Goal: Task Accomplishment & Management: Use online tool/utility

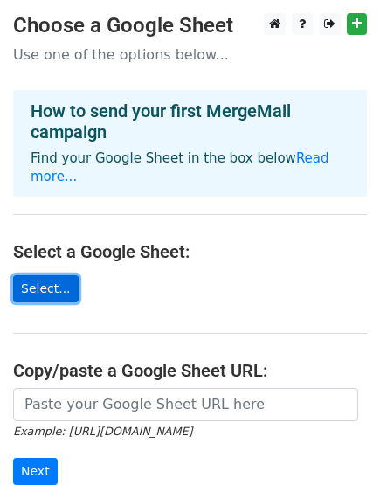
click at [60, 275] on link "Select..." at bounding box center [45, 288] width 65 height 27
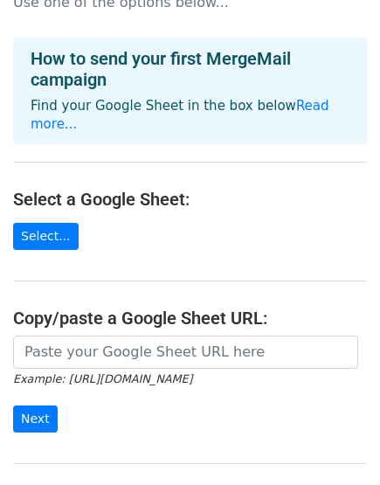
scroll to position [97, 0]
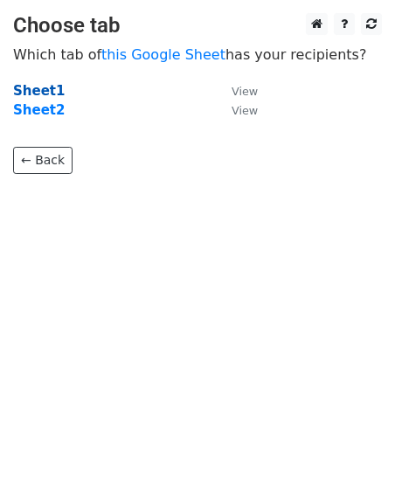
click at [29, 93] on strong "Sheet1" at bounding box center [39, 91] width 52 height 16
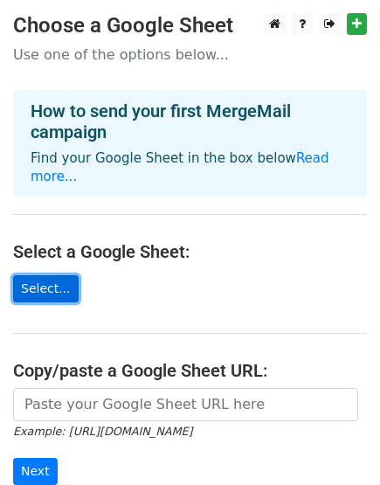
click at [28, 275] on link "Select..." at bounding box center [45, 288] width 65 height 27
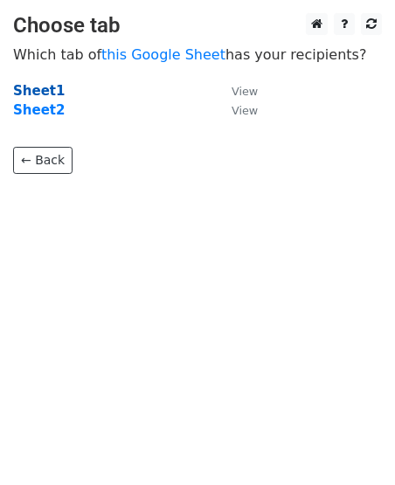
click at [45, 93] on strong "Sheet1" at bounding box center [39, 91] width 52 height 16
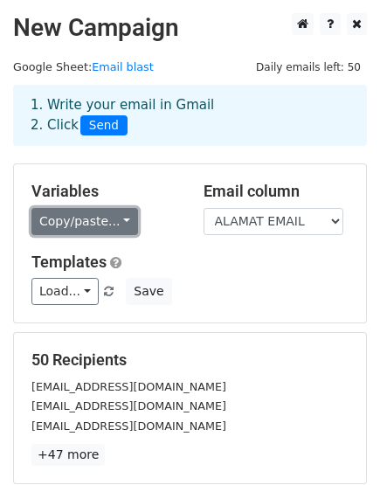
click at [94, 217] on link "Copy/paste..." at bounding box center [84, 221] width 107 height 27
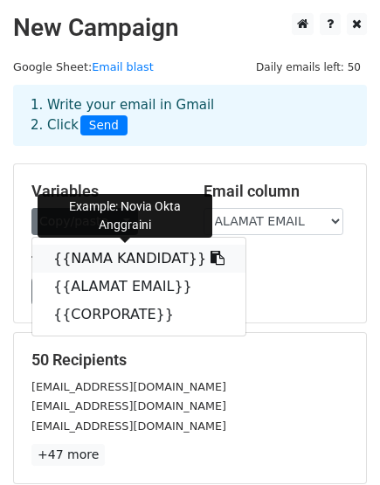
click at [95, 255] on link "{{NAMA KANDIDAT}}" at bounding box center [138, 259] width 213 height 28
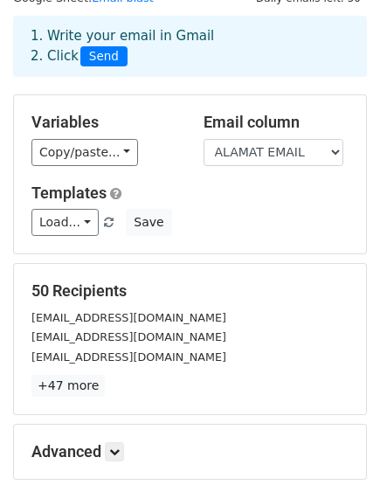
scroll to position [259, 0]
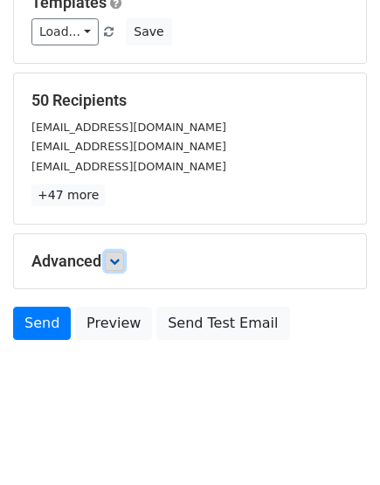
click at [108, 259] on link at bounding box center [114, 261] width 19 height 19
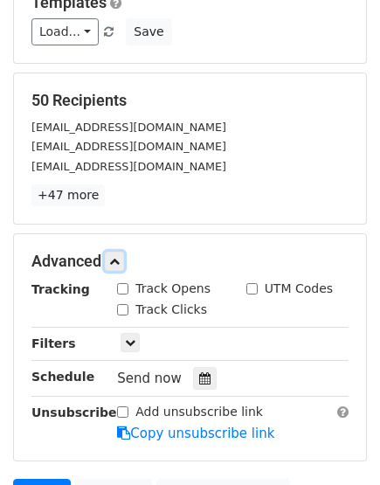
scroll to position [429, 0]
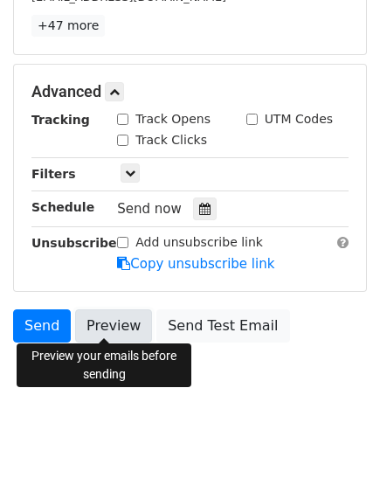
click at [97, 320] on link "Preview" at bounding box center [113, 325] width 77 height 33
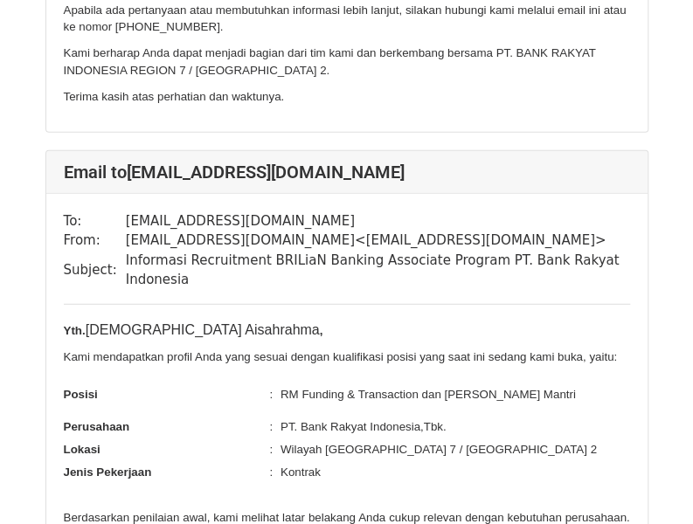
scroll to position [1485, 0]
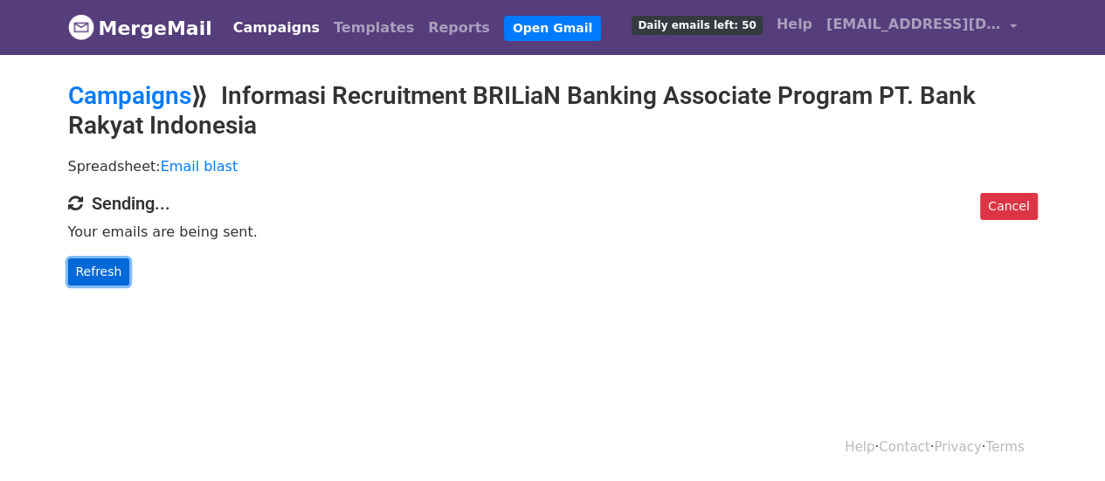
click at [114, 273] on link "Refresh" at bounding box center [99, 271] width 62 height 27
click at [100, 280] on link "Refresh" at bounding box center [99, 271] width 62 height 27
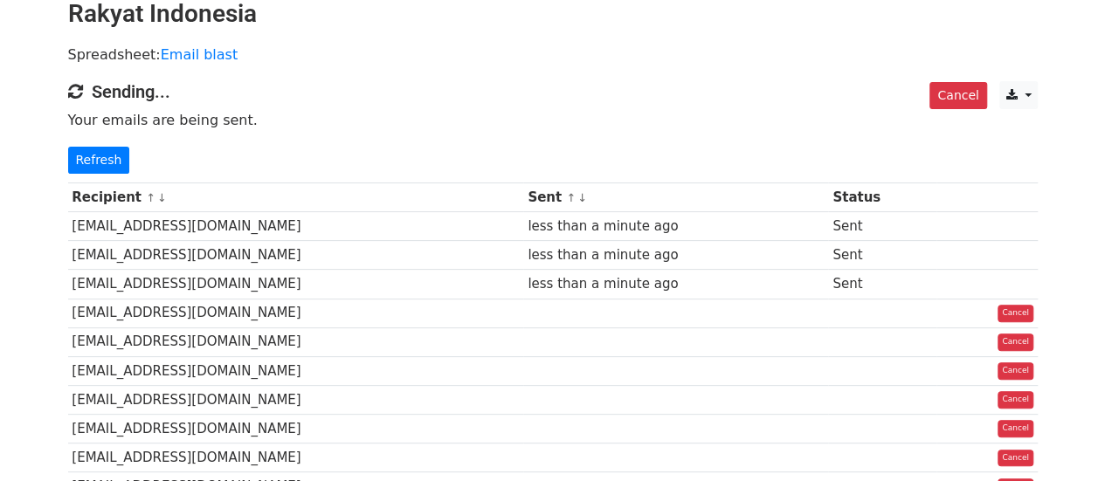
scroll to position [175, 0]
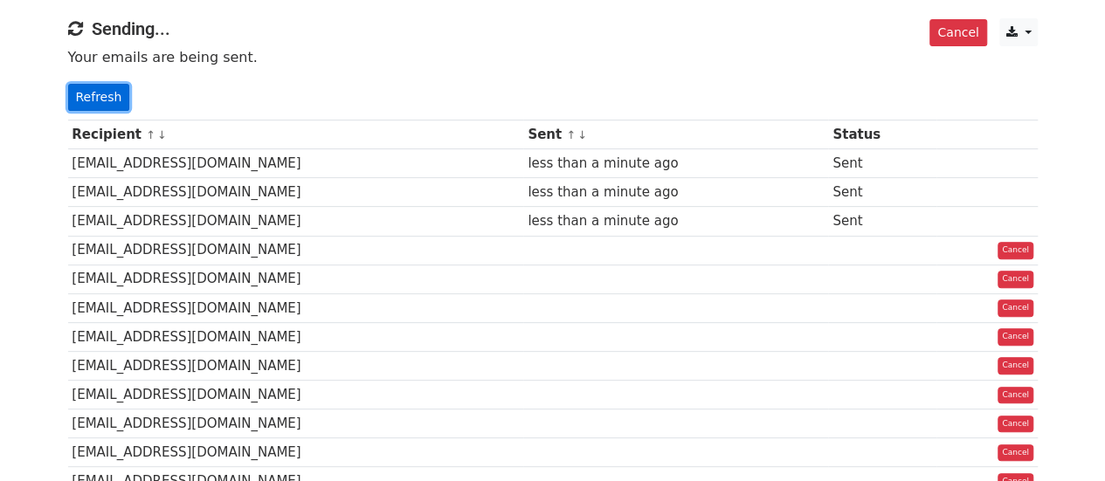
click at [79, 92] on link "Refresh" at bounding box center [99, 97] width 62 height 27
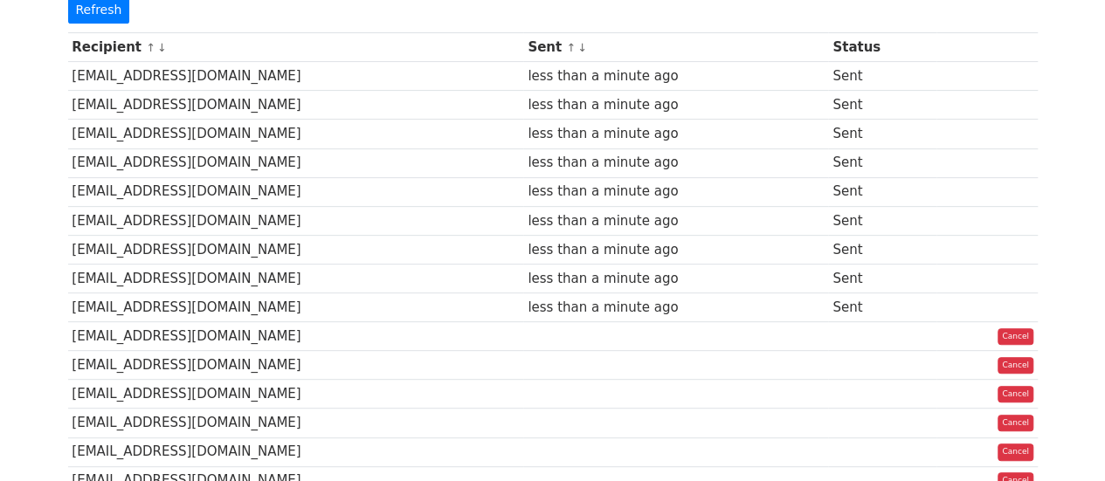
scroll to position [87, 0]
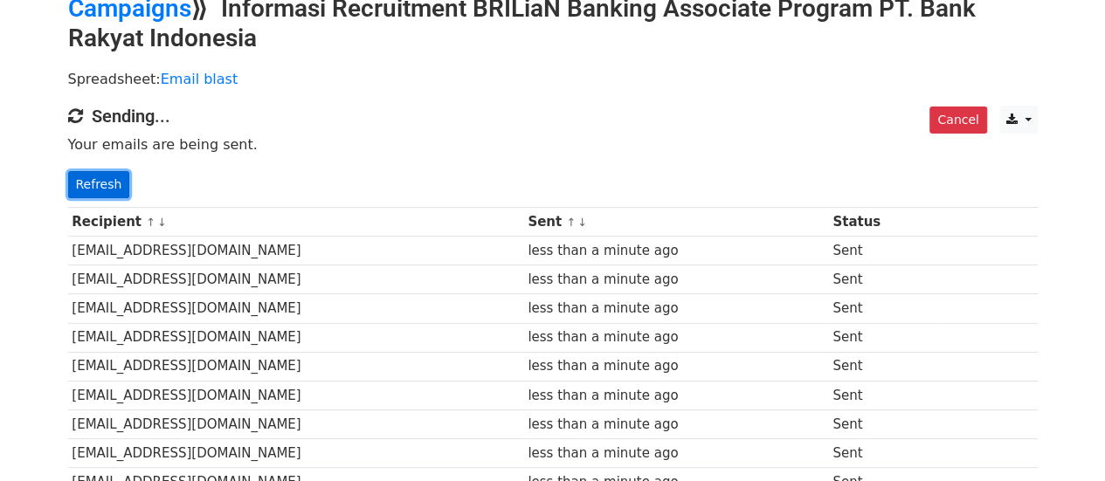
click at [108, 184] on link "Refresh" at bounding box center [99, 184] width 62 height 27
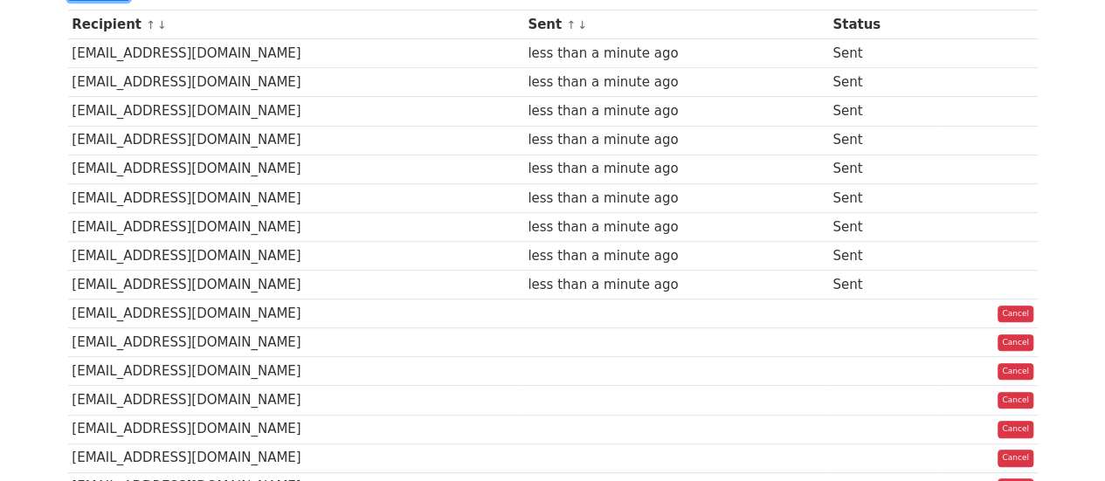
scroll to position [349, 0]
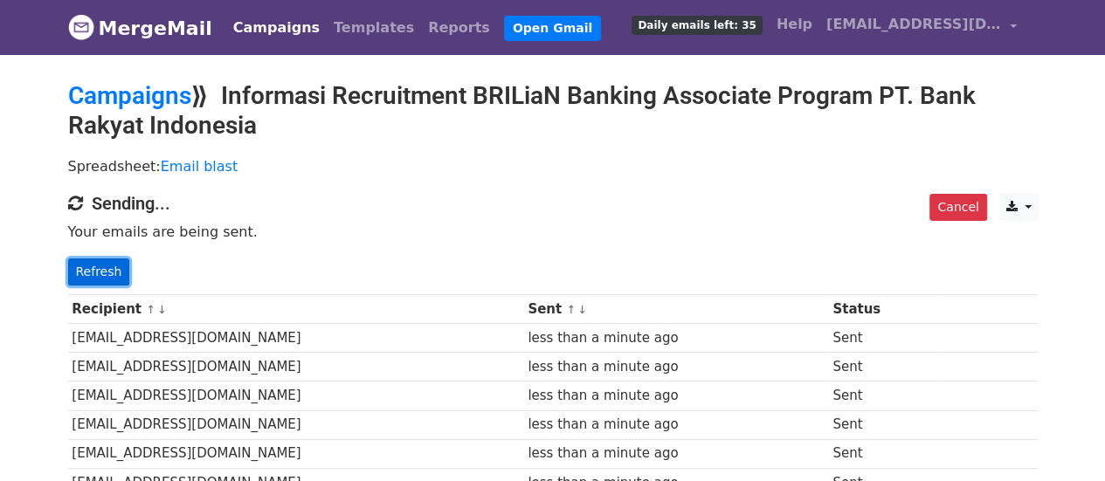
click at [101, 265] on link "Refresh" at bounding box center [99, 271] width 62 height 27
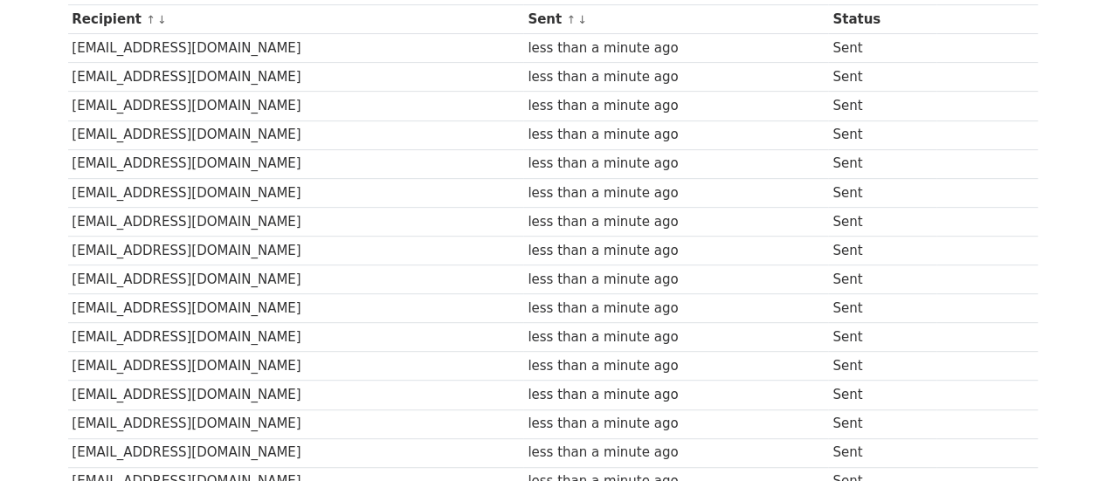
scroll to position [28, 0]
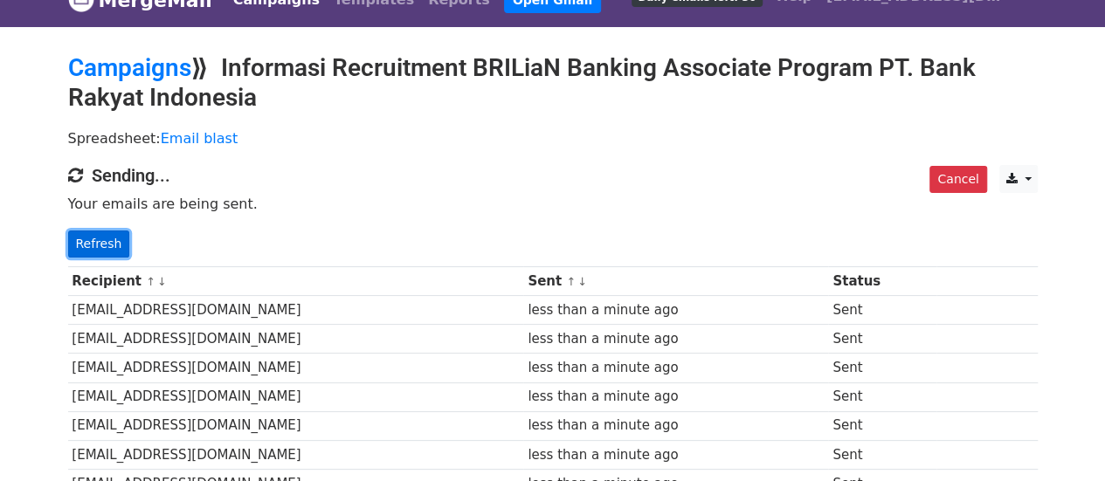
click at [107, 240] on link "Refresh" at bounding box center [99, 244] width 62 height 27
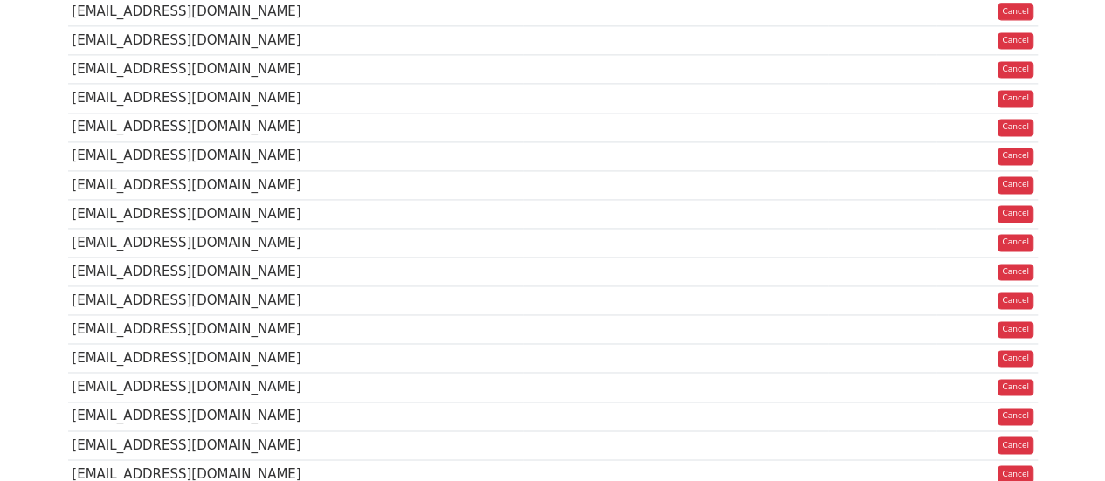
scroll to position [873, 0]
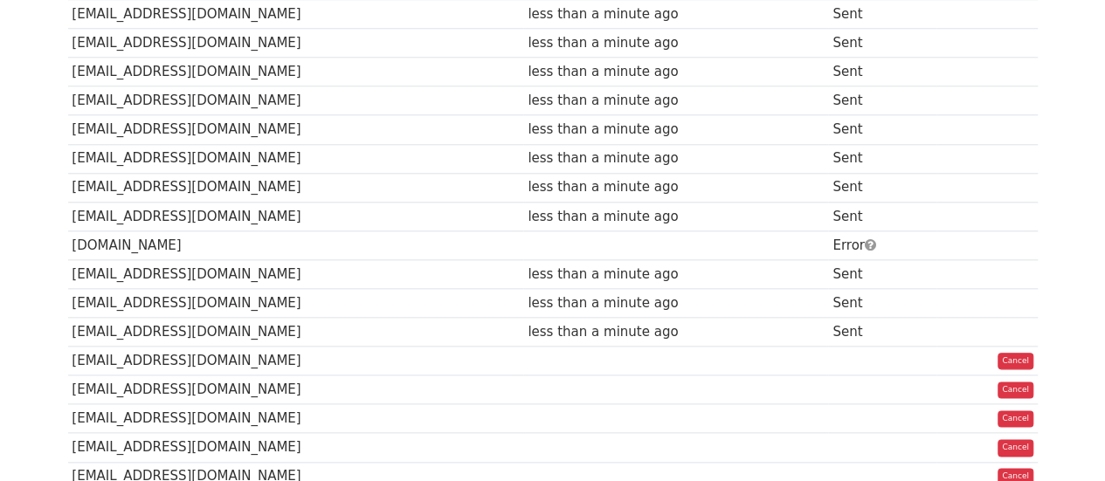
click at [866, 234] on td "Error" at bounding box center [882, 245] width 108 height 29
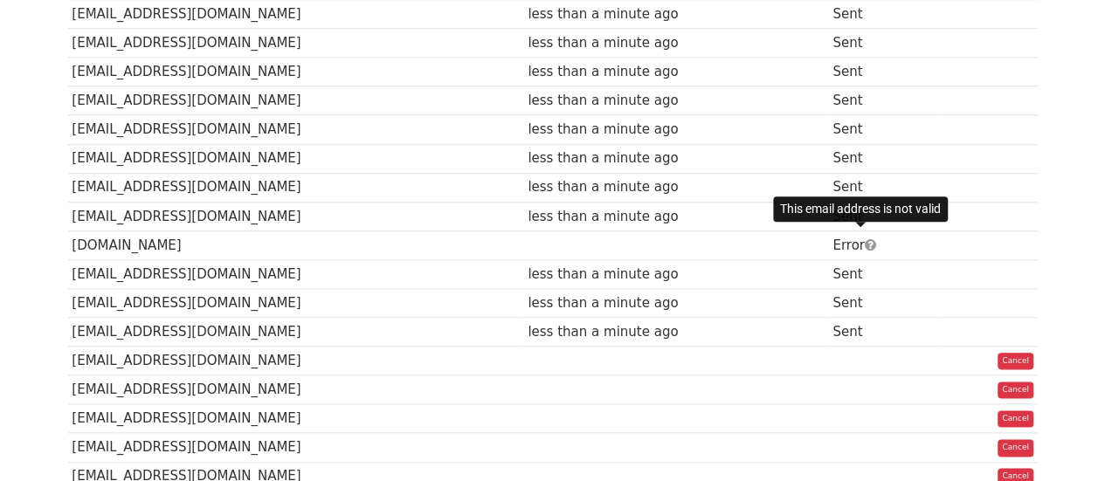
click at [865, 238] on span at bounding box center [870, 244] width 11 height 13
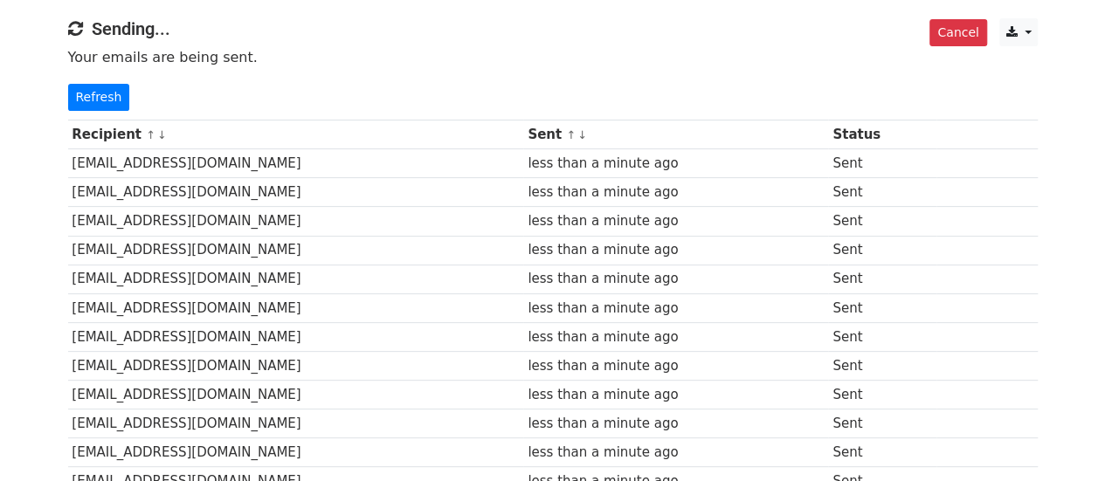
scroll to position [0, 0]
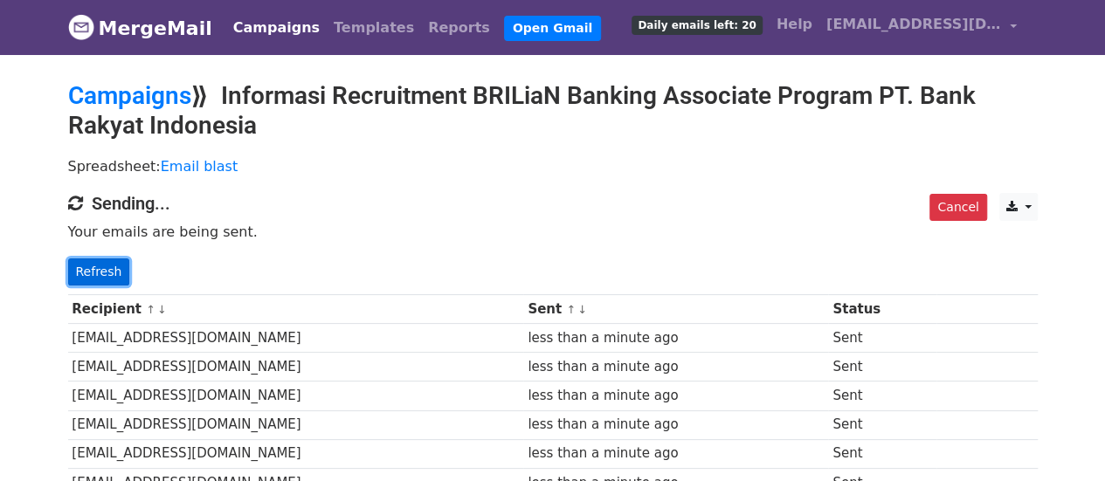
click at [108, 272] on link "Refresh" at bounding box center [99, 271] width 62 height 27
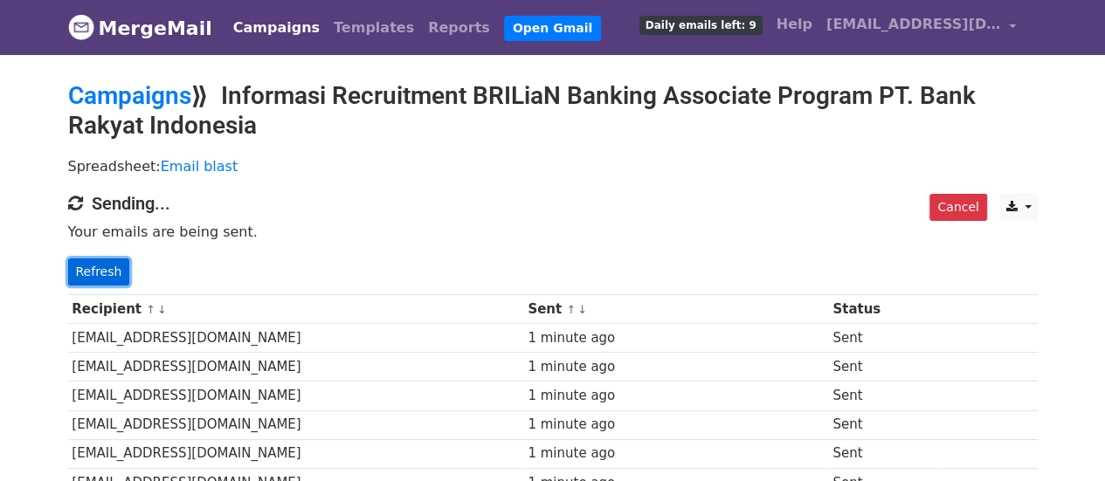
click at [91, 272] on link "Refresh" at bounding box center [99, 271] width 62 height 27
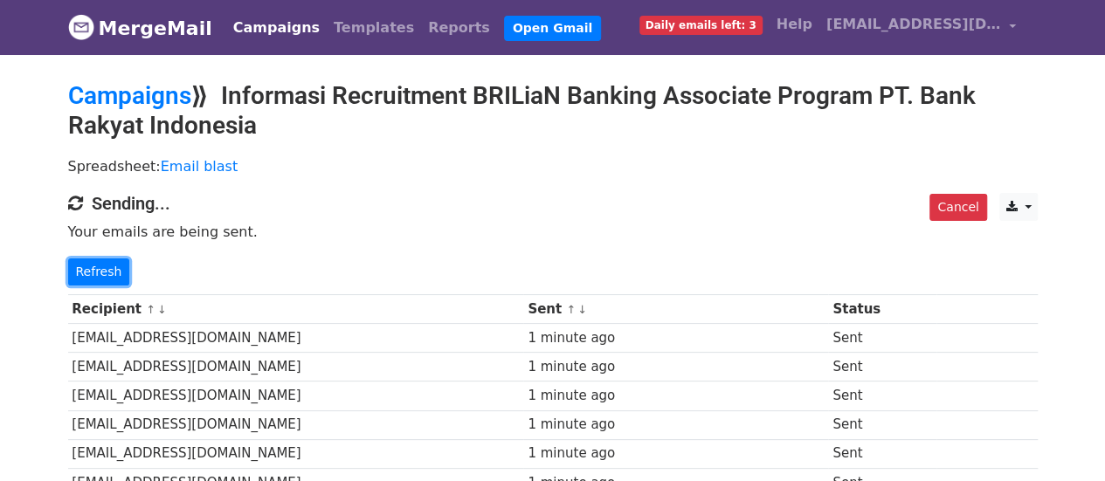
click at [91, 272] on link "Refresh" at bounding box center [99, 271] width 62 height 27
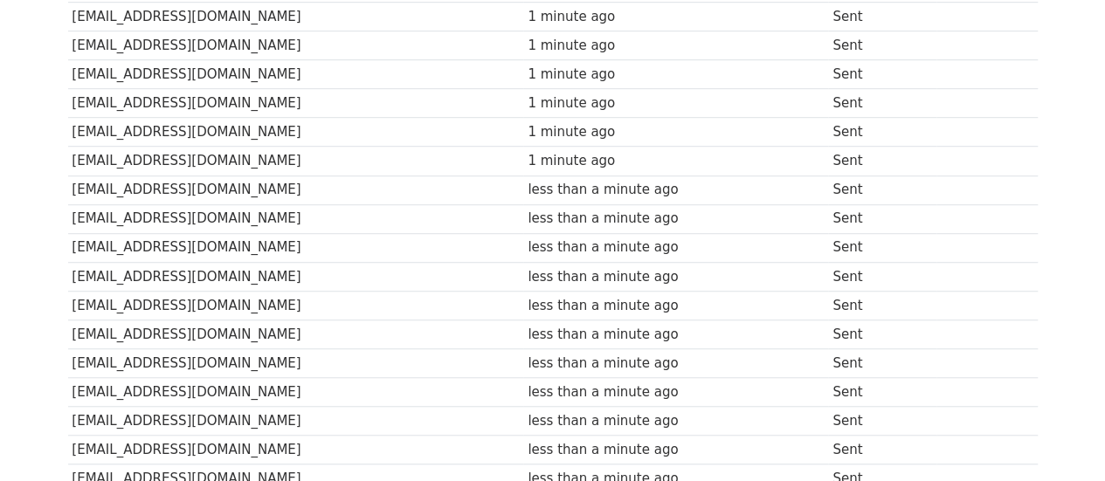
scroll to position [1038, 0]
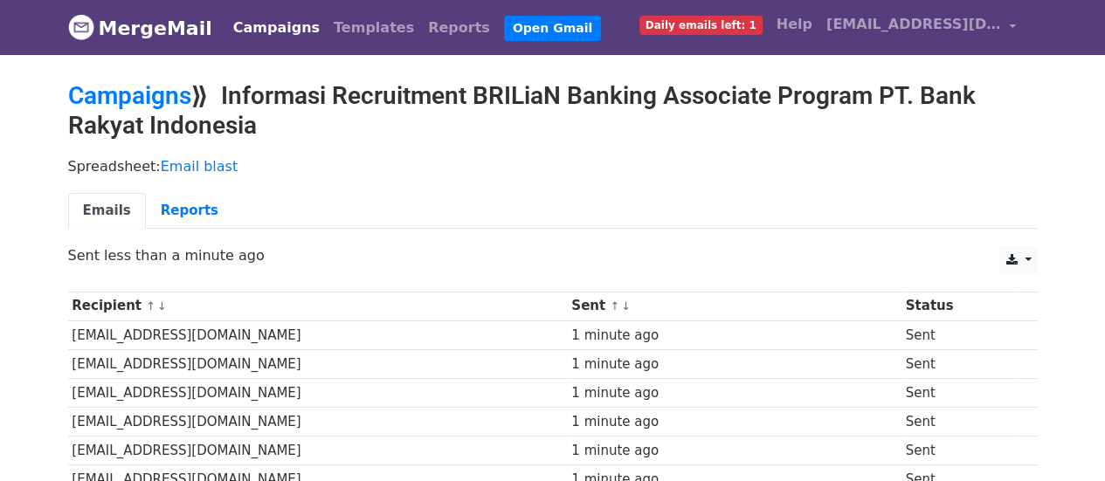
click at [122, 212] on link "Emails" at bounding box center [107, 211] width 78 height 36
click at [96, 202] on link "Emails" at bounding box center [107, 211] width 78 height 36
click at [189, 202] on link "Reports" at bounding box center [189, 211] width 87 height 36
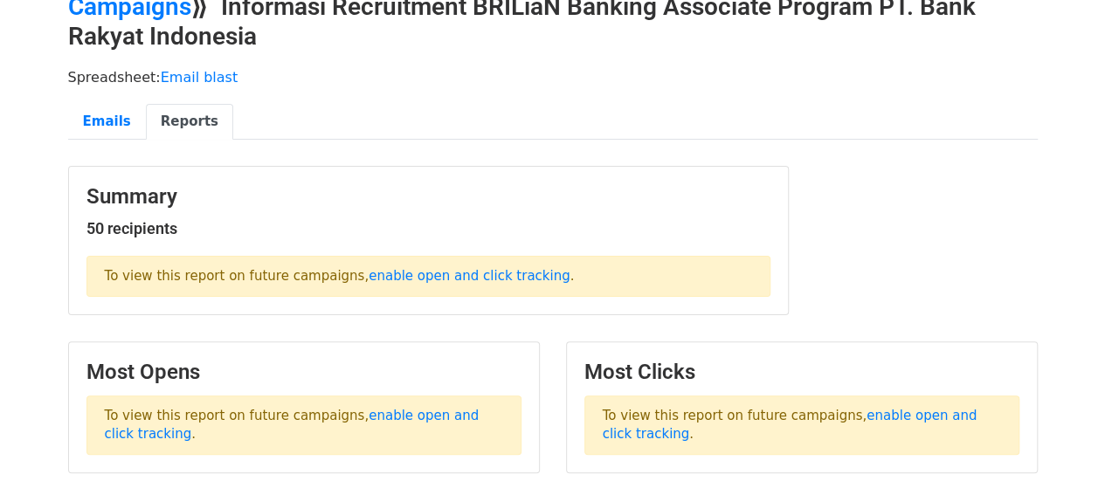
scroll to position [87, 0]
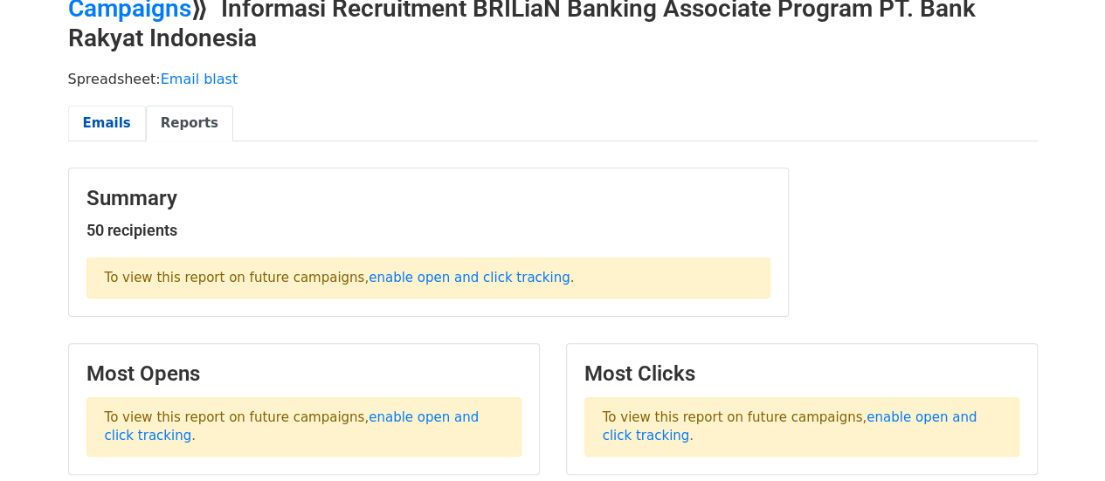
click at [112, 128] on link "Emails" at bounding box center [107, 124] width 78 height 36
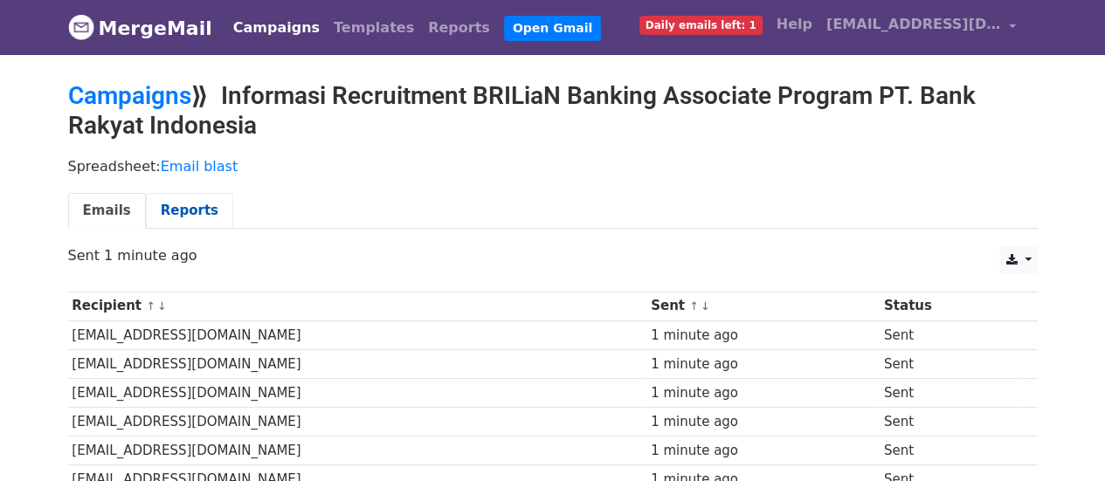
click at [184, 209] on link "Reports" at bounding box center [189, 211] width 87 height 36
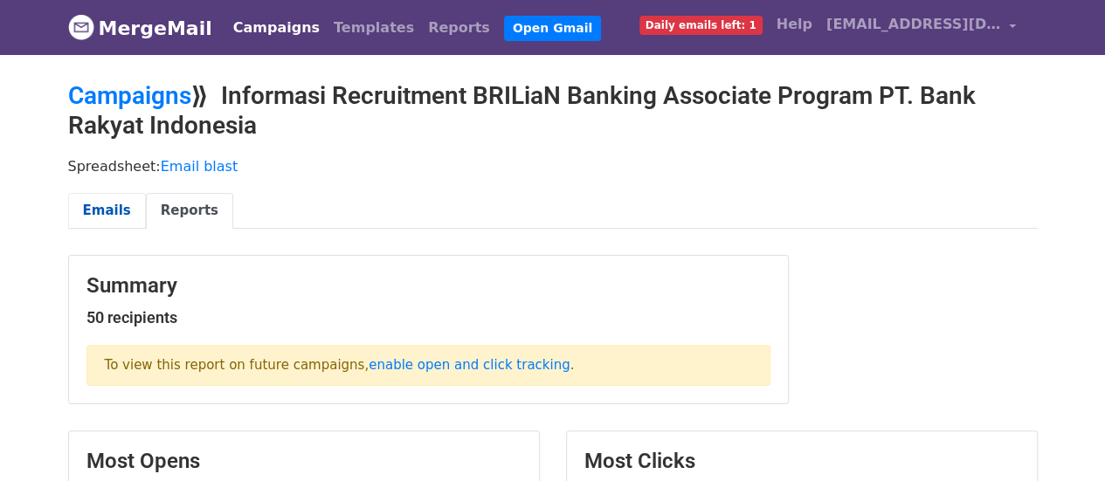
click at [94, 214] on link "Emails" at bounding box center [107, 211] width 78 height 36
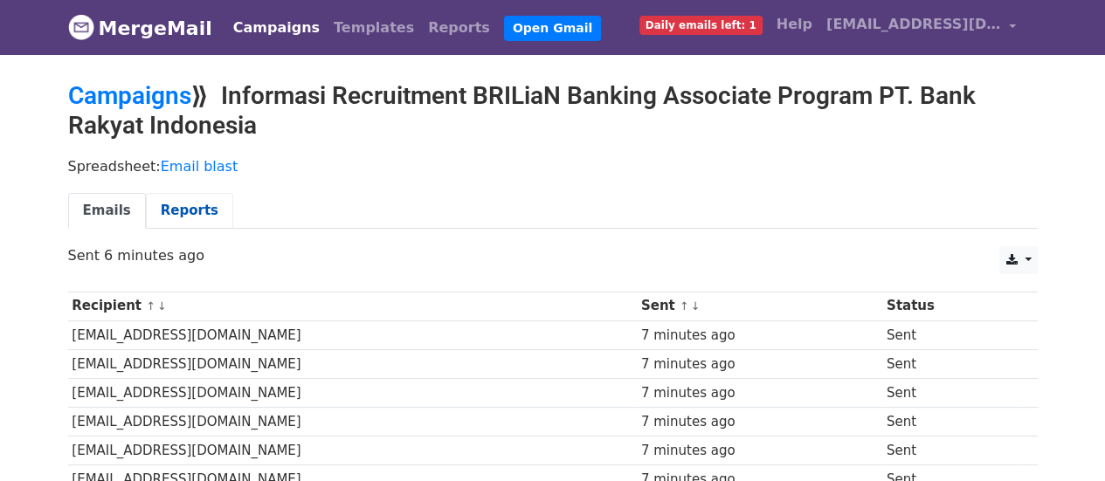
click at [194, 200] on link "Reports" at bounding box center [189, 211] width 87 height 36
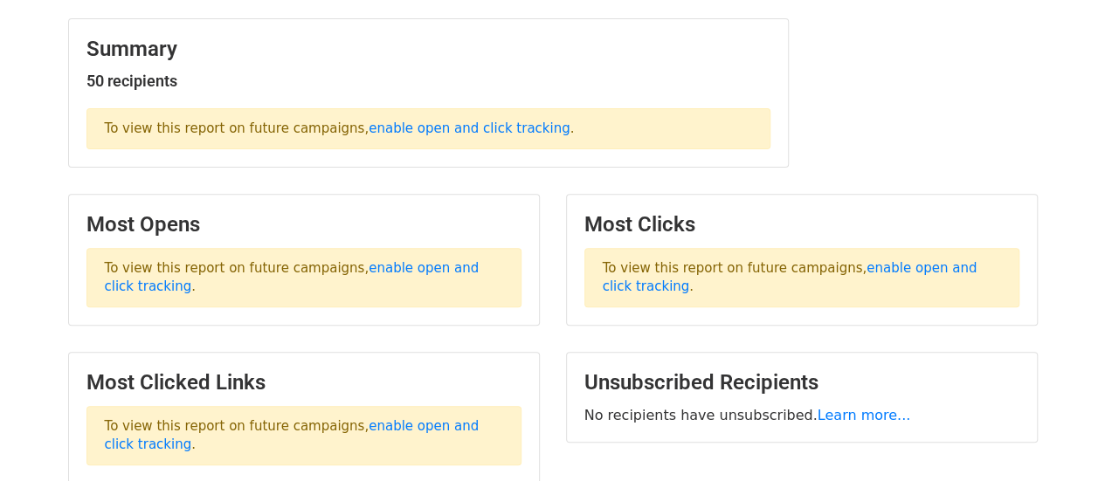
scroll to position [262, 0]
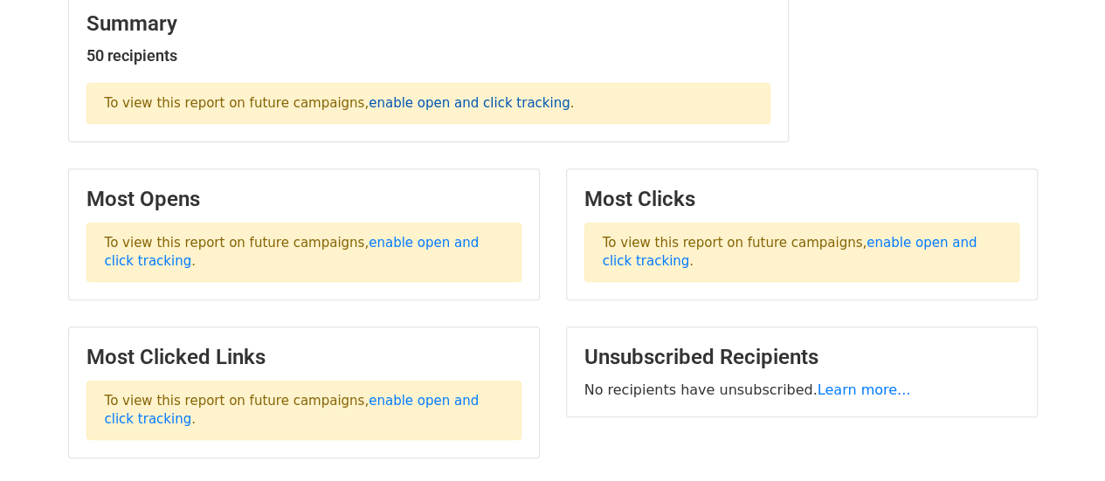
click at [456, 95] on link "enable open and click tracking" at bounding box center [469, 103] width 201 height 16
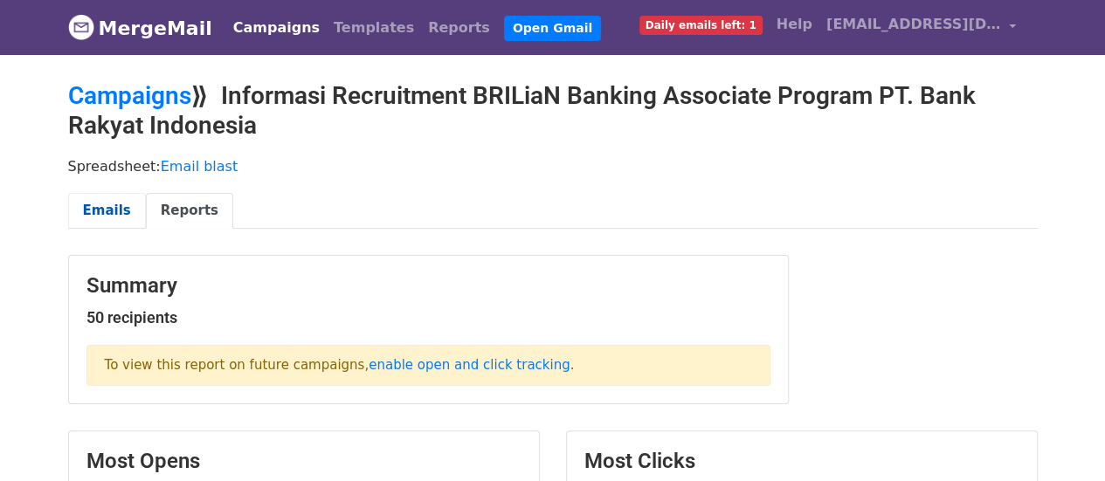
click at [110, 204] on link "Emails" at bounding box center [107, 211] width 78 height 36
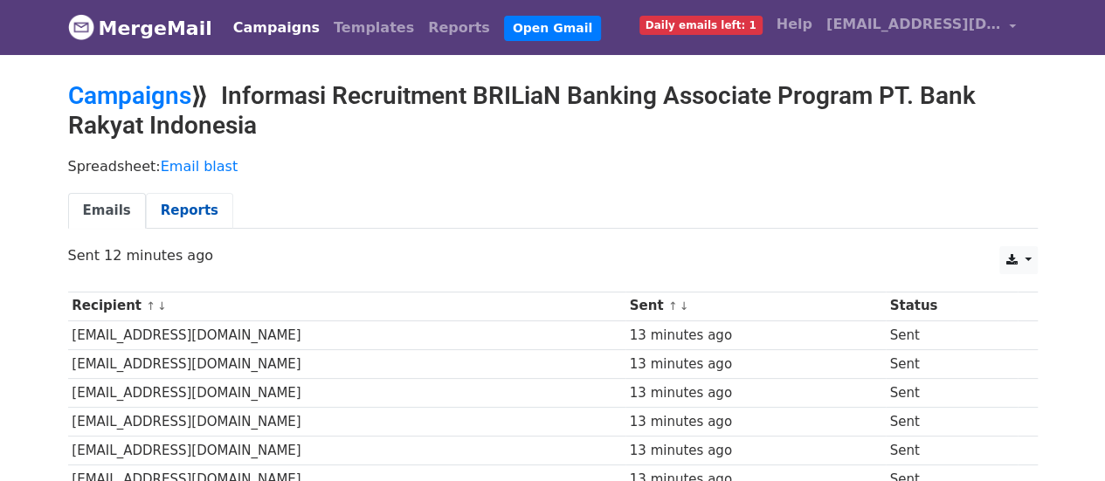
click at [173, 212] on link "Reports" at bounding box center [189, 211] width 87 height 36
click at [182, 207] on link "Reports" at bounding box center [189, 211] width 87 height 36
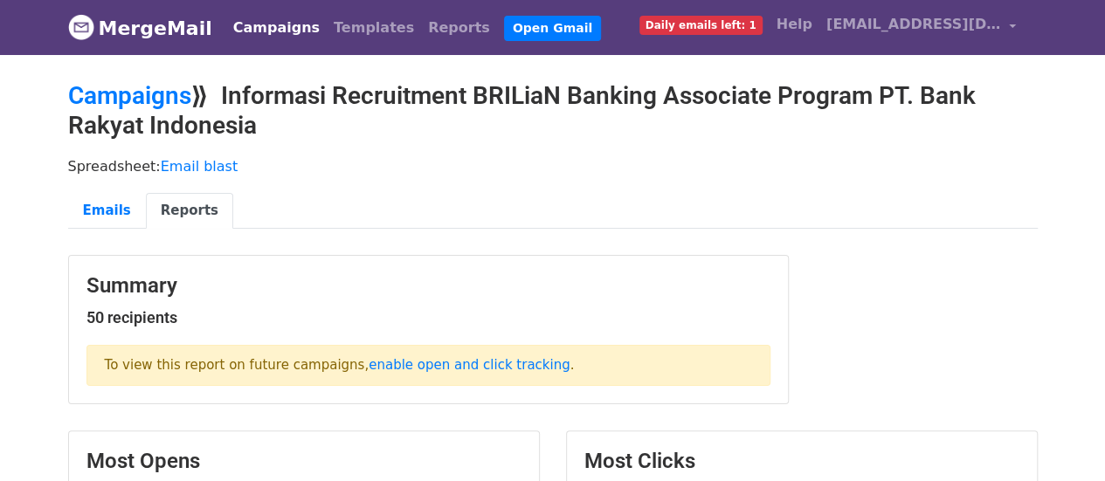
click at [778, 251] on main "Campaigns ⟫ Informasi Recruitment BRILiaN Banking Associate Program PT. Bank Ra…" at bounding box center [553, 409] width 996 height 657
